Goal: Check status

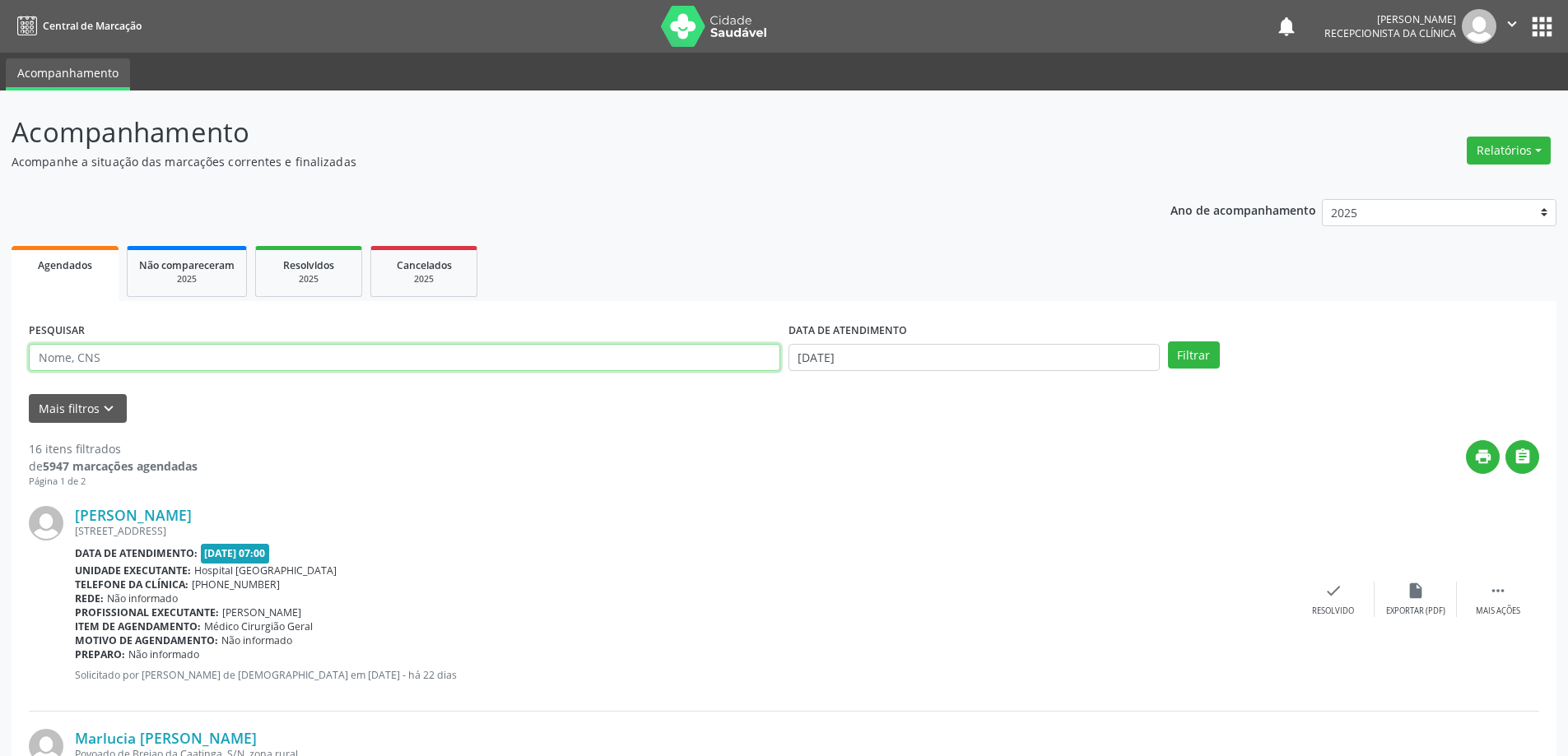
click at [337, 365] on input "text" at bounding box center [404, 357] width 752 height 28
type input "josimari"
click at [1168, 342] on button "Filtrar" at bounding box center [1193, 355] width 52 height 28
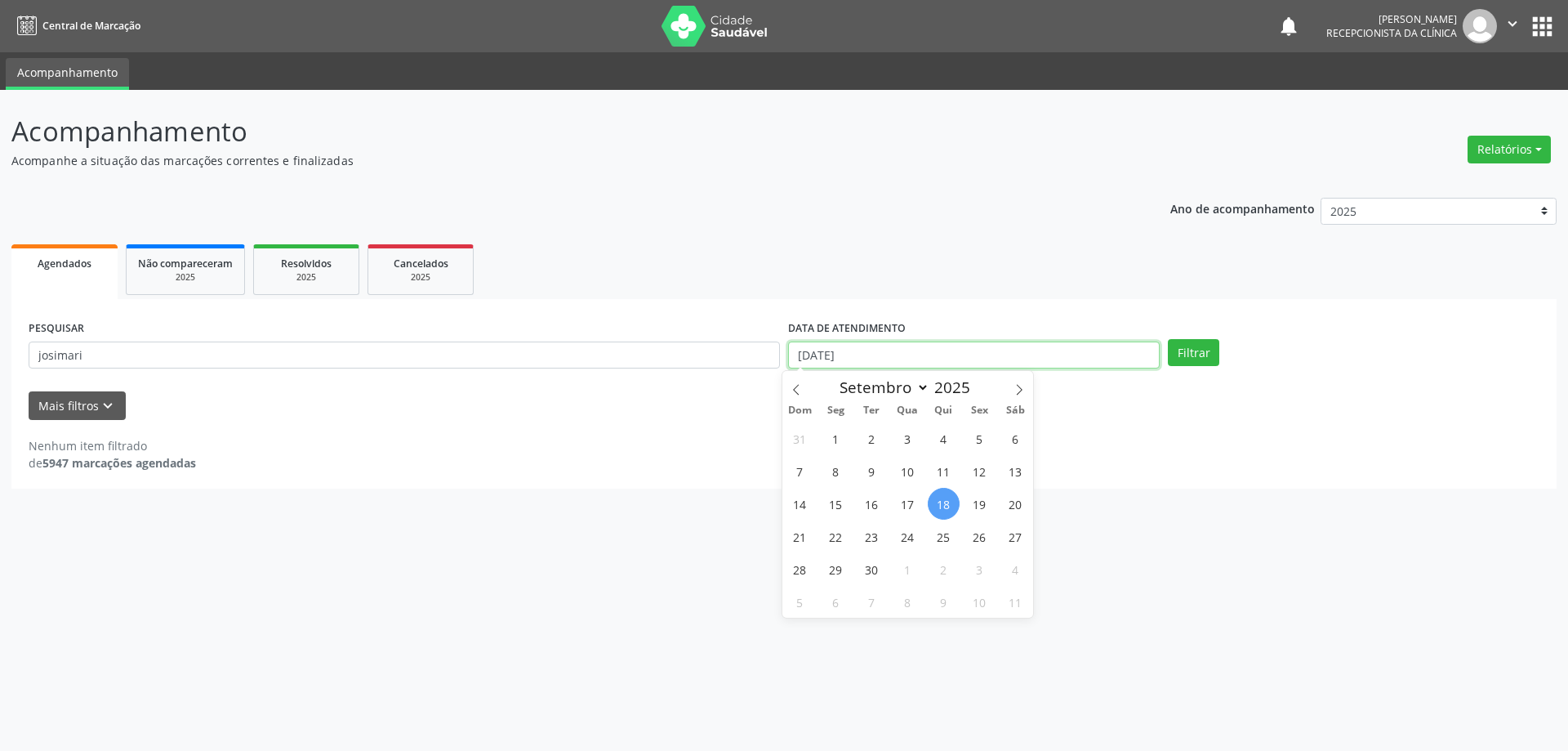
click at [875, 351] on input "[DATE]" at bounding box center [974, 355] width 372 height 28
click at [841, 458] on span "8" at bounding box center [835, 470] width 32 height 32
type input "[DATE]"
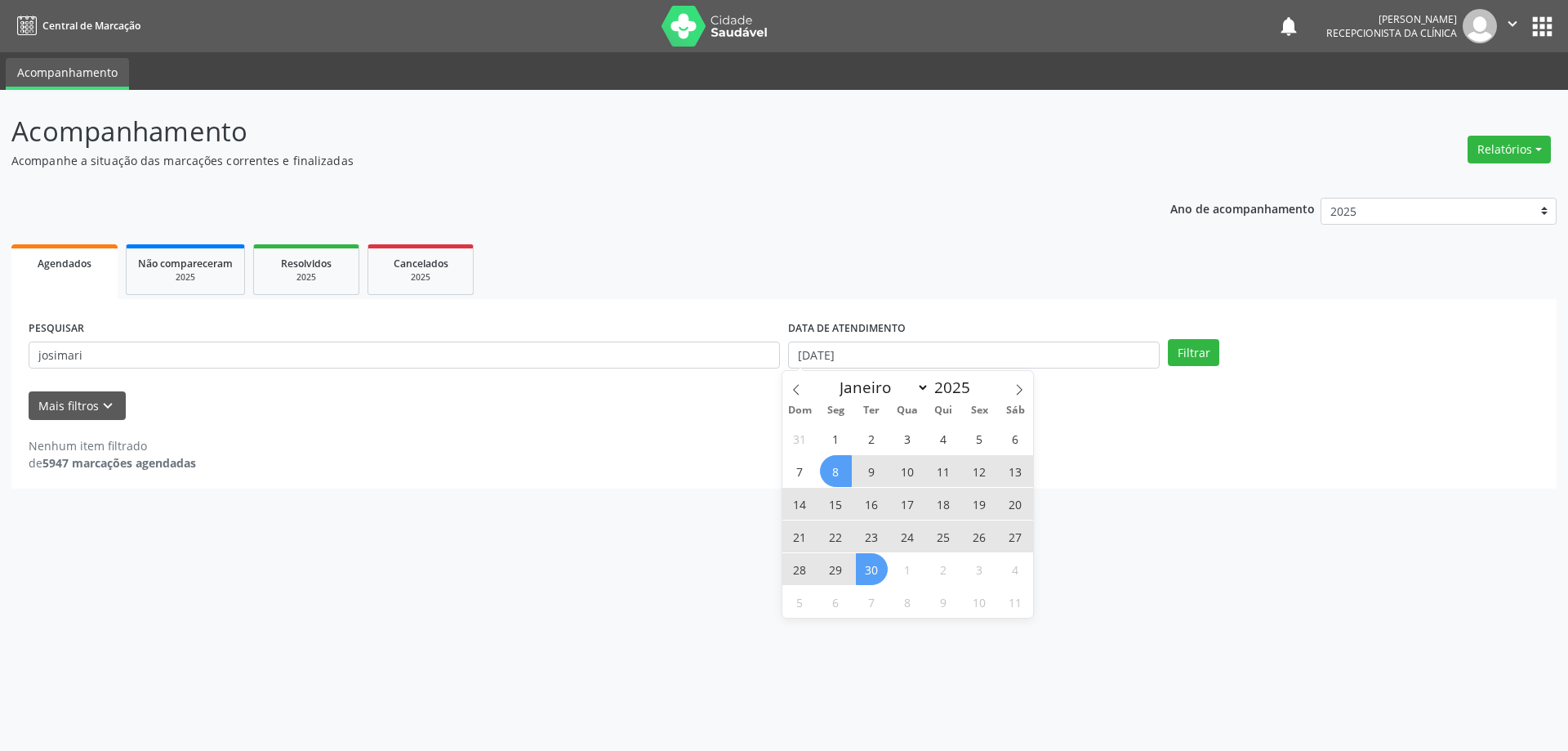
drag, startPoint x: 878, startPoint y: 574, endPoint x: 990, endPoint y: 505, distance: 131.5
click at [879, 573] on span "30" at bounding box center [872, 569] width 32 height 32
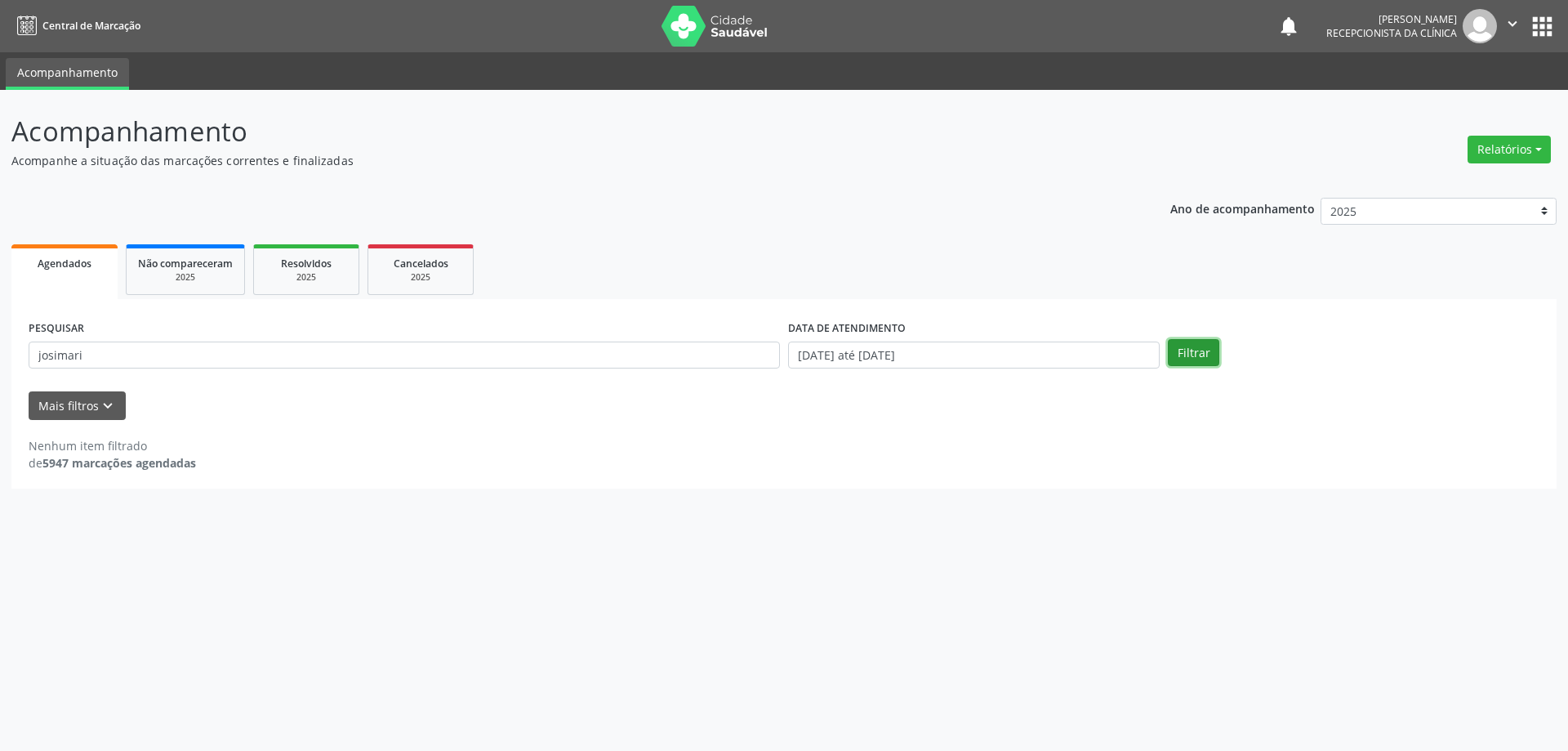
drag, startPoint x: 1185, startPoint y: 355, endPoint x: 1161, endPoint y: 396, distance: 47.5
click at [1185, 357] on button "Filtrar" at bounding box center [1194, 353] width 51 height 28
click at [1194, 352] on button "Filtrar" at bounding box center [1194, 353] width 51 height 28
click at [56, 356] on input "josimari" at bounding box center [404, 355] width 752 height 28
type input "josemari"
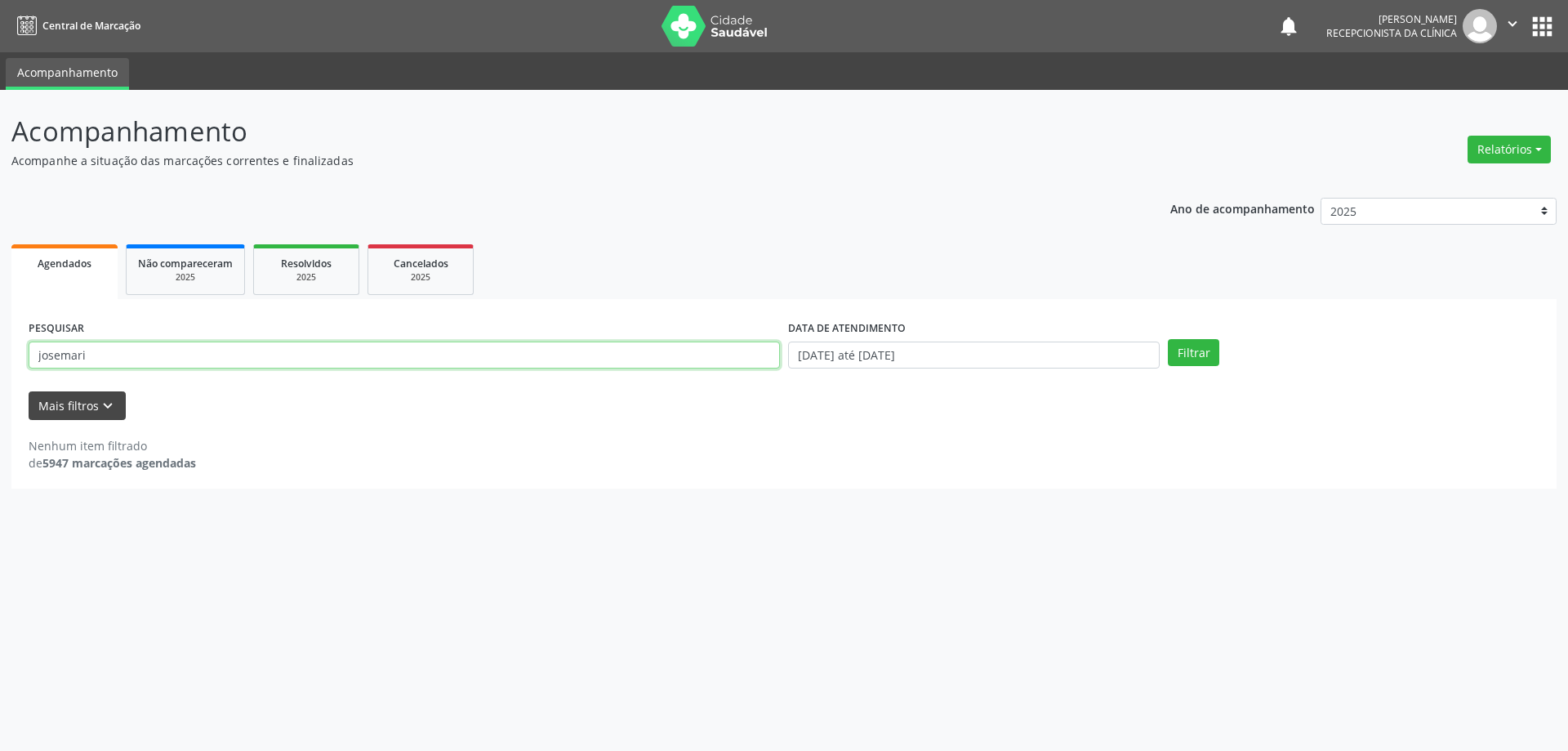
click at [1168, 339] on button "Filtrar" at bounding box center [1194, 353] width 51 height 28
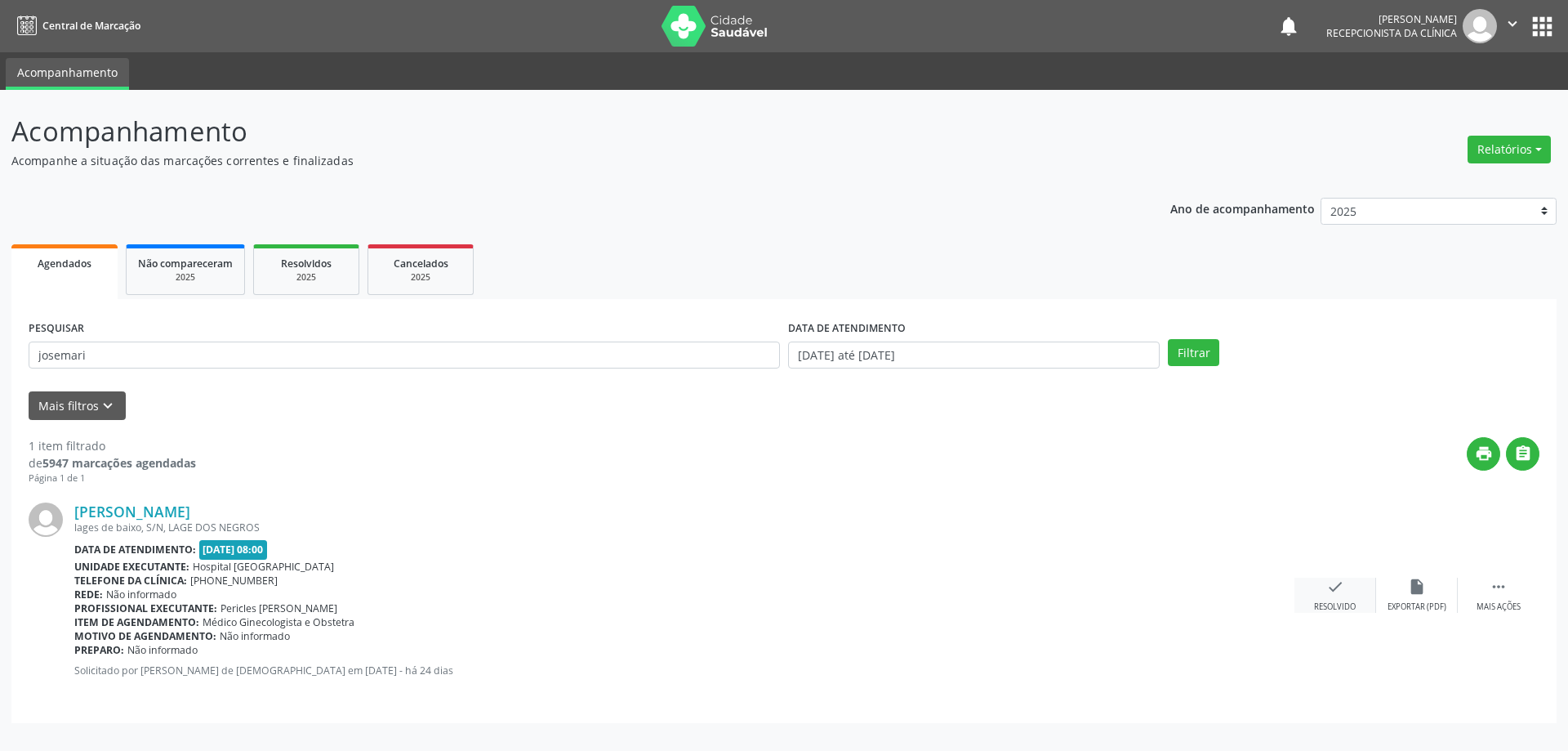
click at [1308, 591] on div "check Resolvido" at bounding box center [1335, 595] width 82 height 35
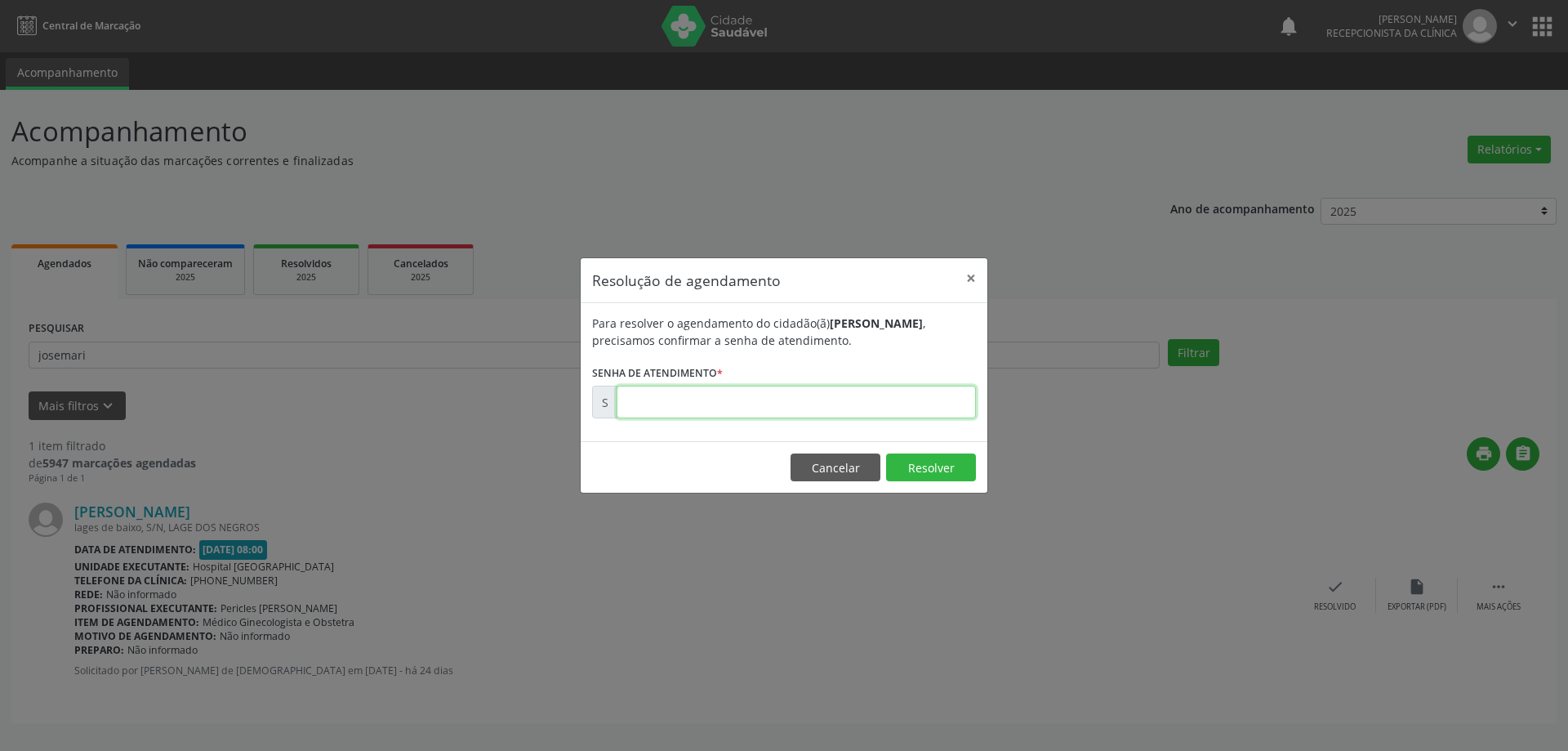
click at [881, 395] on input "text" at bounding box center [796, 402] width 359 height 32
type input "00173559"
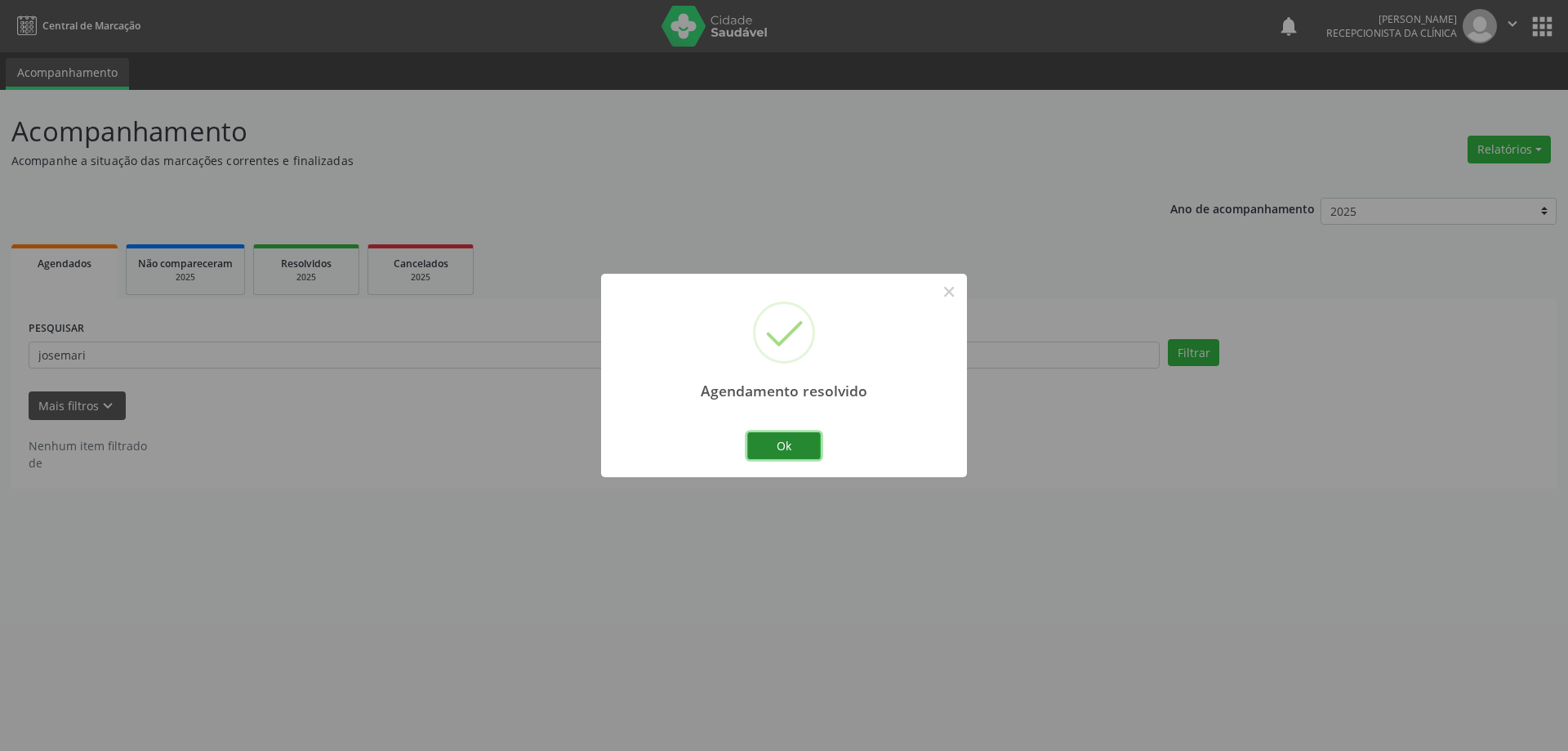
click at [798, 444] on button "Ok" at bounding box center [783, 446] width 73 height 28
